Goal: Find specific page/section: Find specific page/section

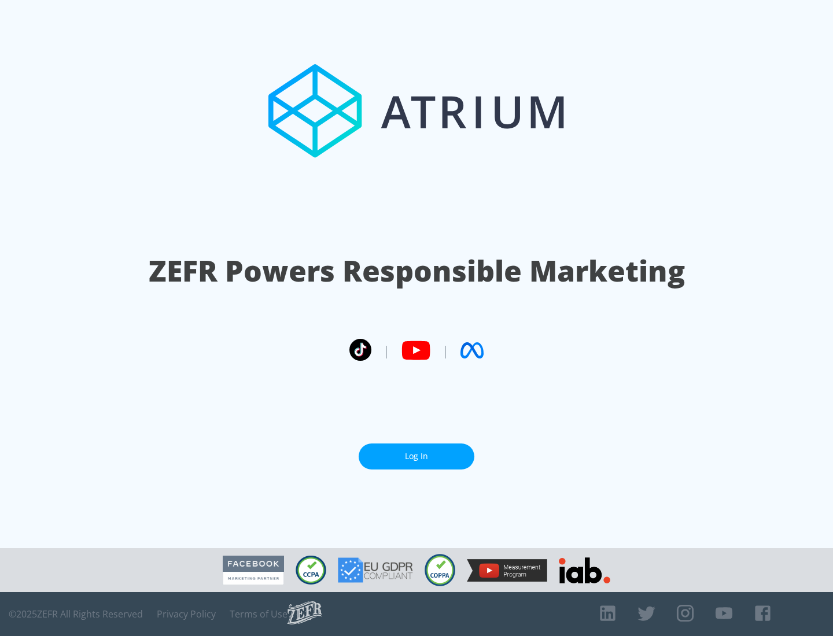
click at [416, 456] on link "Log In" at bounding box center [416, 456] width 116 height 26
